Goal: Transaction & Acquisition: Book appointment/travel/reservation

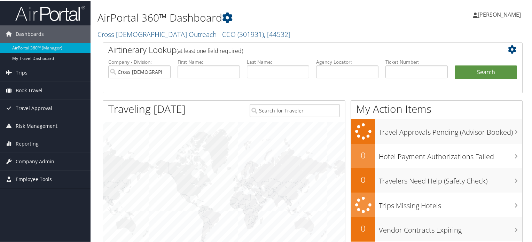
click at [39, 90] on span "Book Travel" at bounding box center [29, 89] width 27 height 17
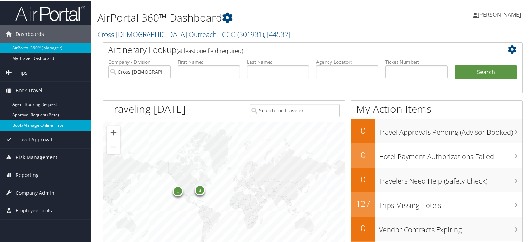
click at [44, 123] on link "Book/Manage Online Trips" at bounding box center [45, 125] width 91 height 10
